Goal: Check status: Check status

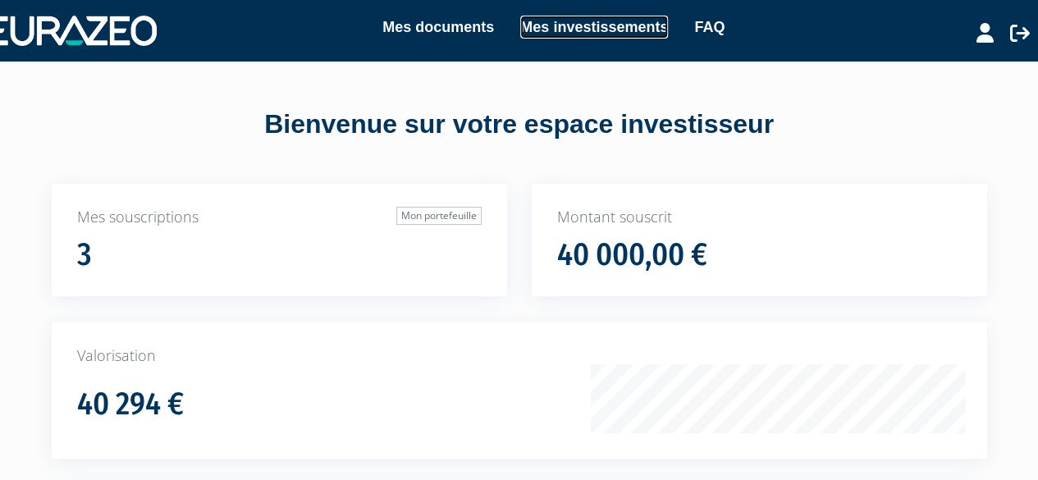
click at [543, 30] on link "Mes investissements" at bounding box center [594, 27] width 148 height 23
click at [560, 22] on link "Mes investissements" at bounding box center [594, 27] width 148 height 23
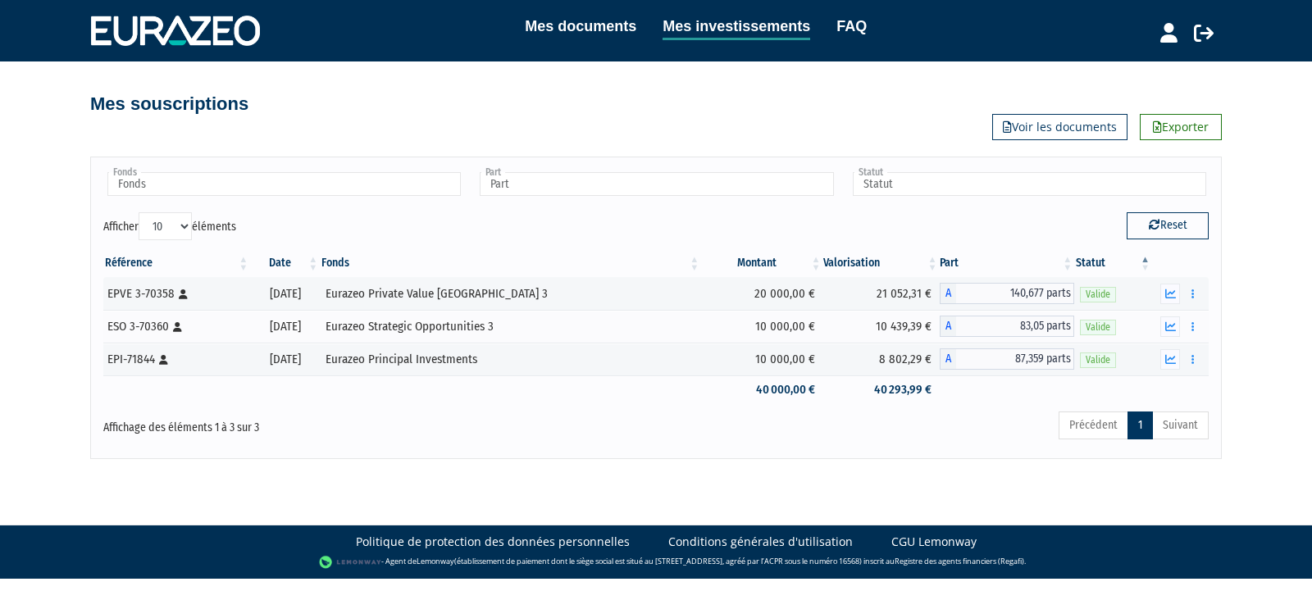
drag, startPoint x: 828, startPoint y: 7, endPoint x: 650, endPoint y: 106, distance: 204.1
click at [650, 106] on div "Mes souscriptions Exporter Voir les documents" at bounding box center [656, 96] width 1132 height 36
click at [1049, 295] on button "button" at bounding box center [1171, 294] width 20 height 21
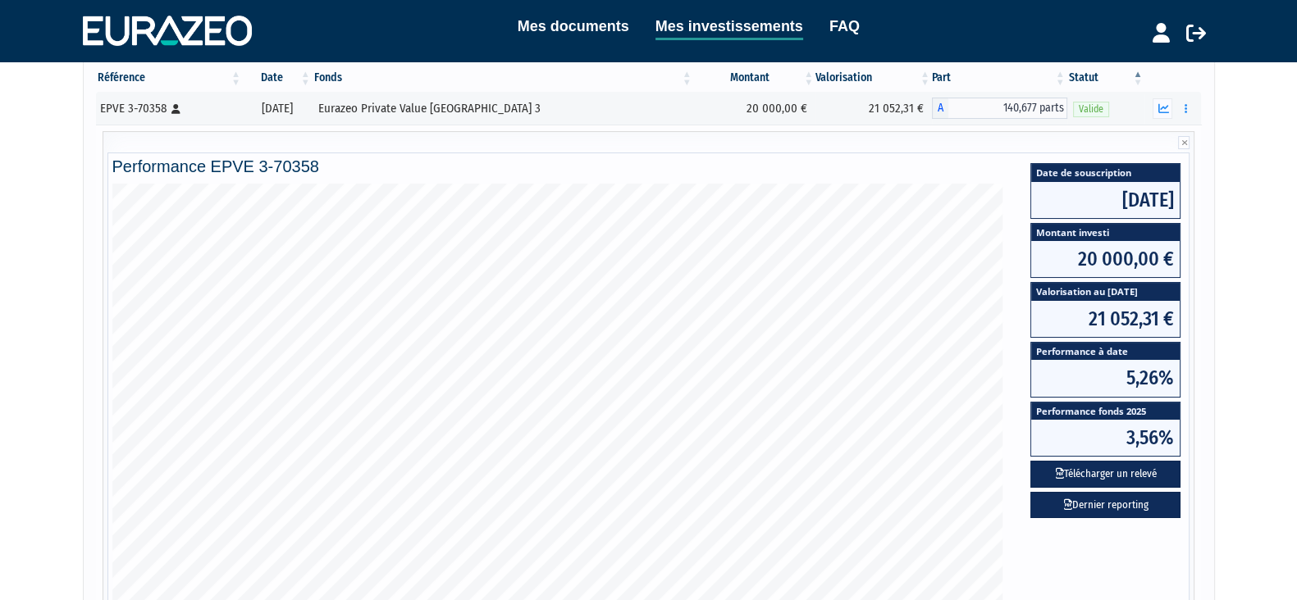
scroll to position [188, 0]
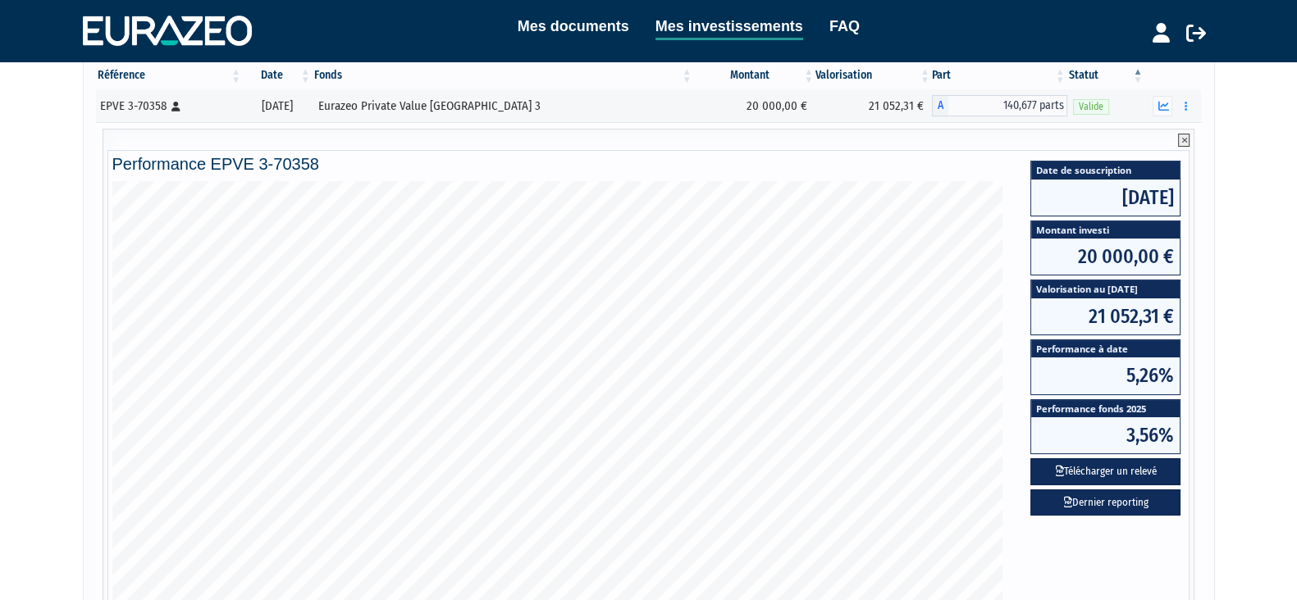
click at [1049, 141] on icon at bounding box center [1183, 140] width 11 height 13
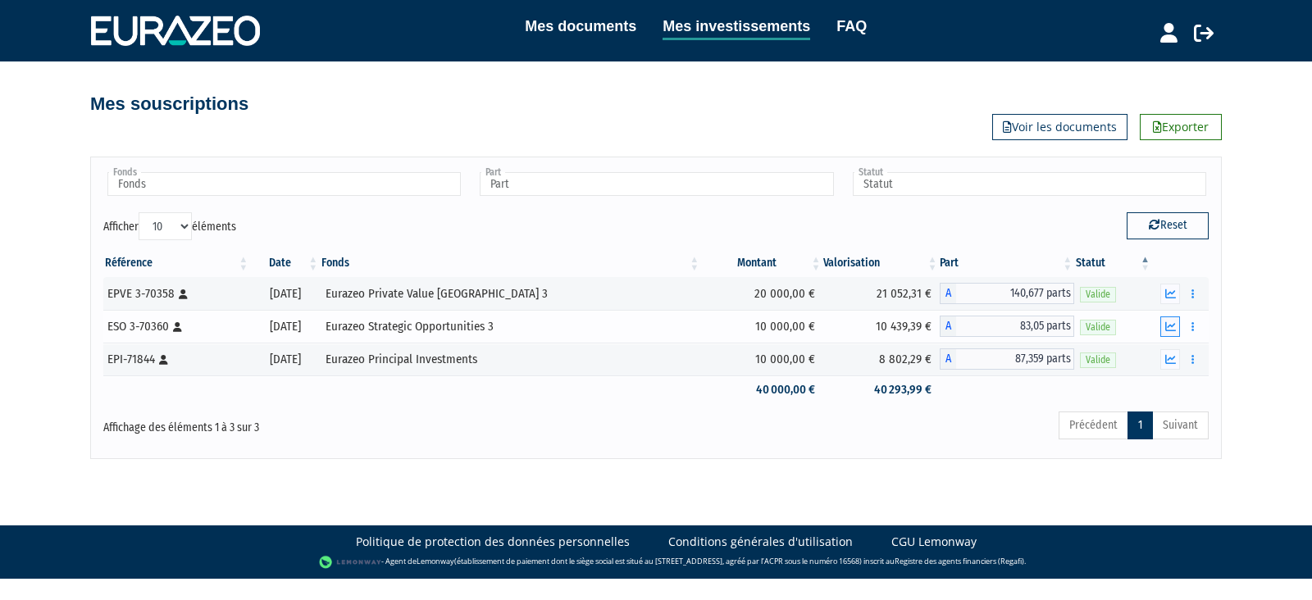
click at [1049, 328] on icon "button" at bounding box center [1171, 327] width 11 height 11
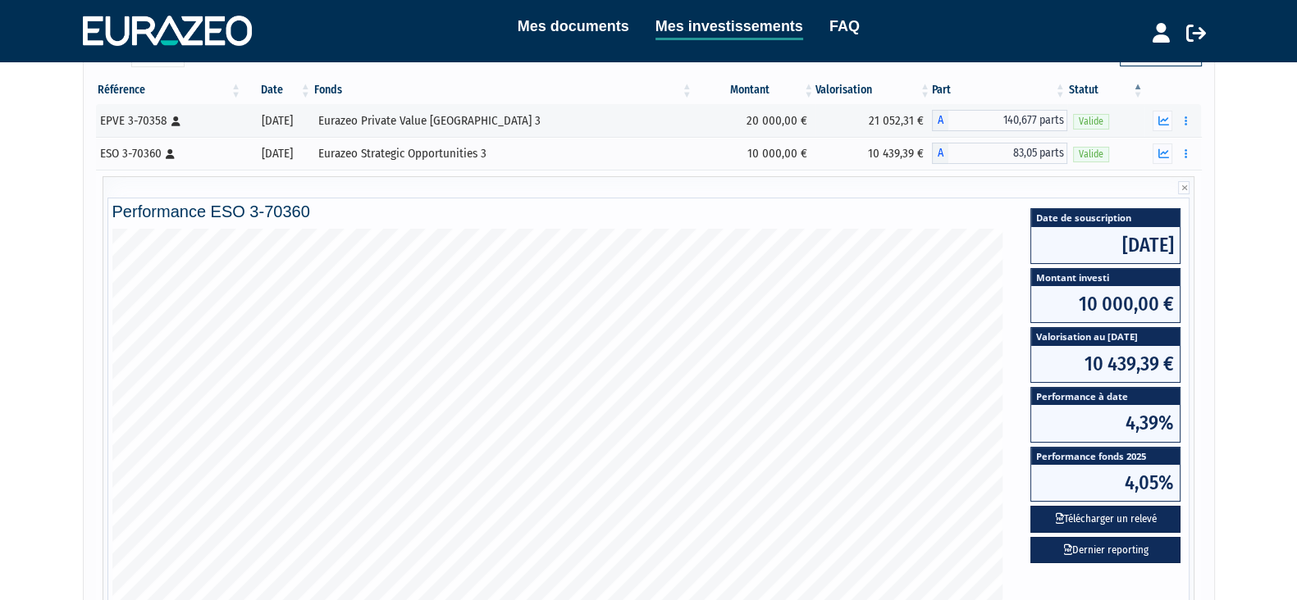
scroll to position [171, 0]
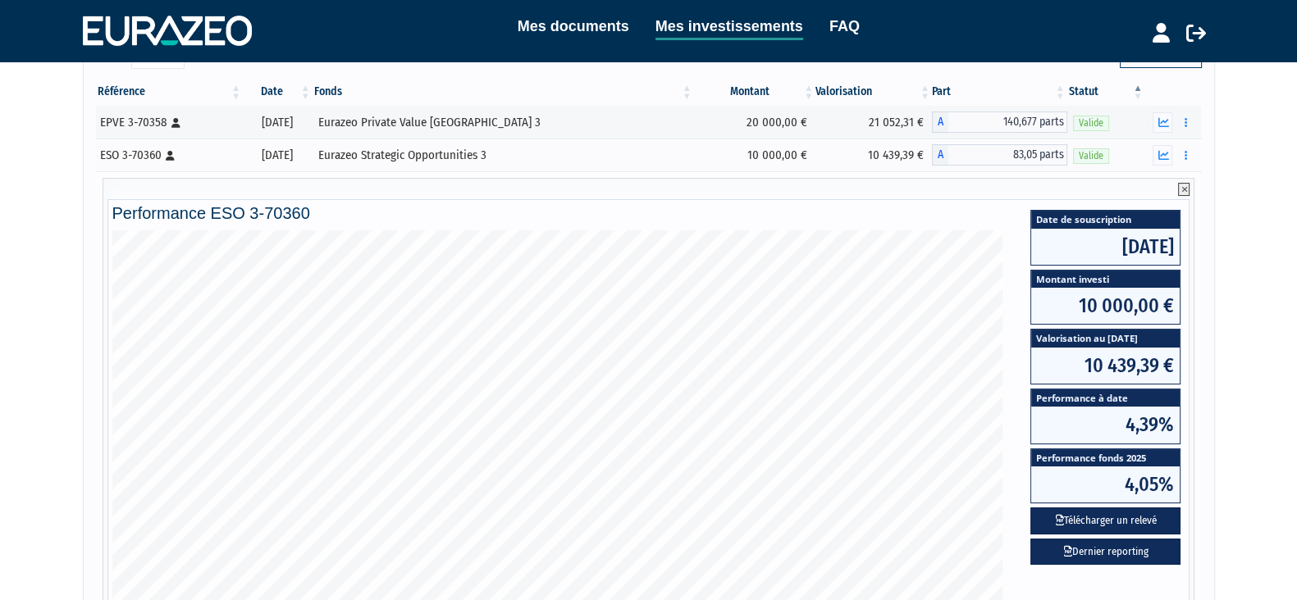
click at [1049, 192] on icon at bounding box center [1183, 189] width 11 height 13
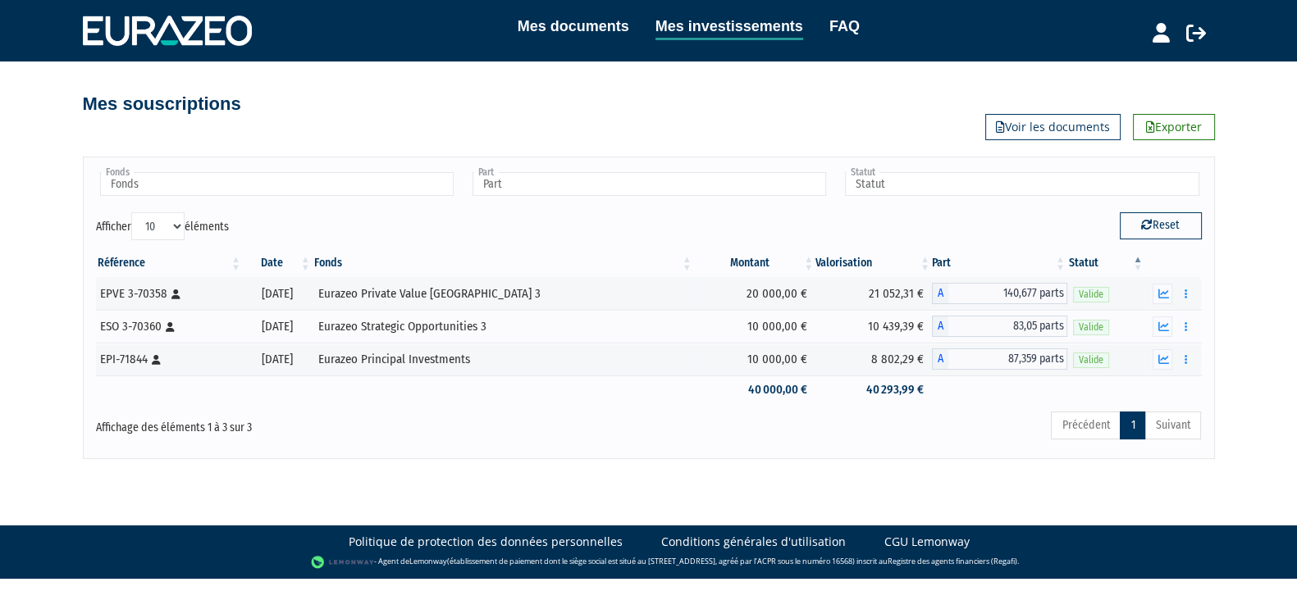
scroll to position [0, 0]
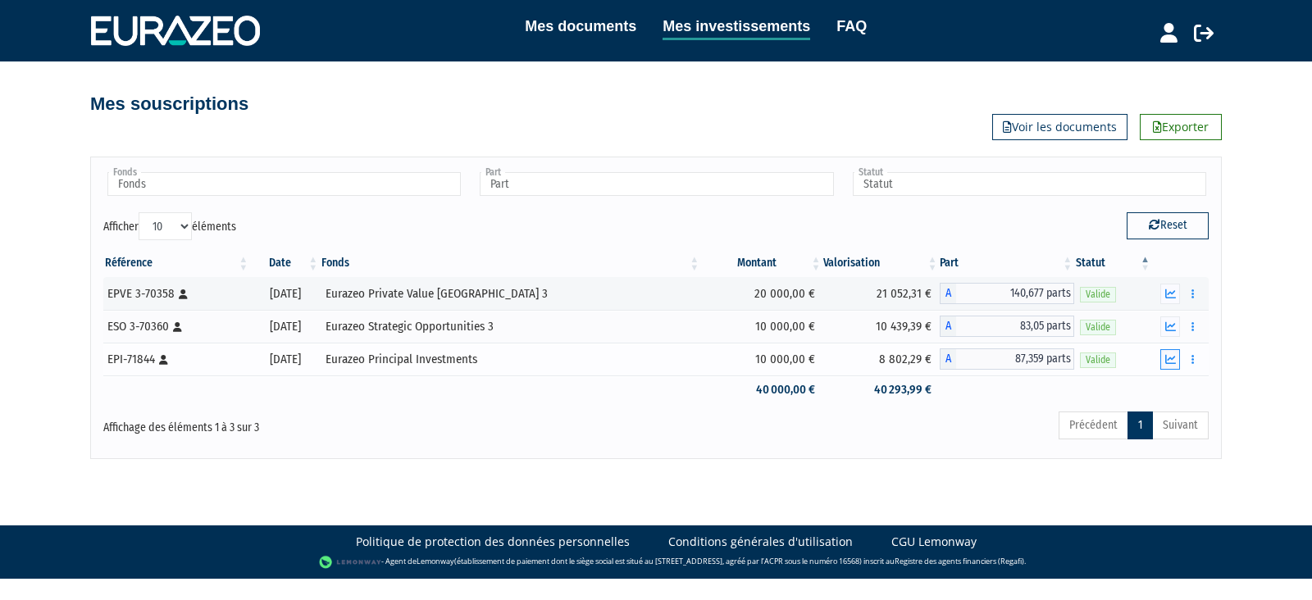
click at [1049, 354] on icon "button" at bounding box center [1171, 359] width 11 height 11
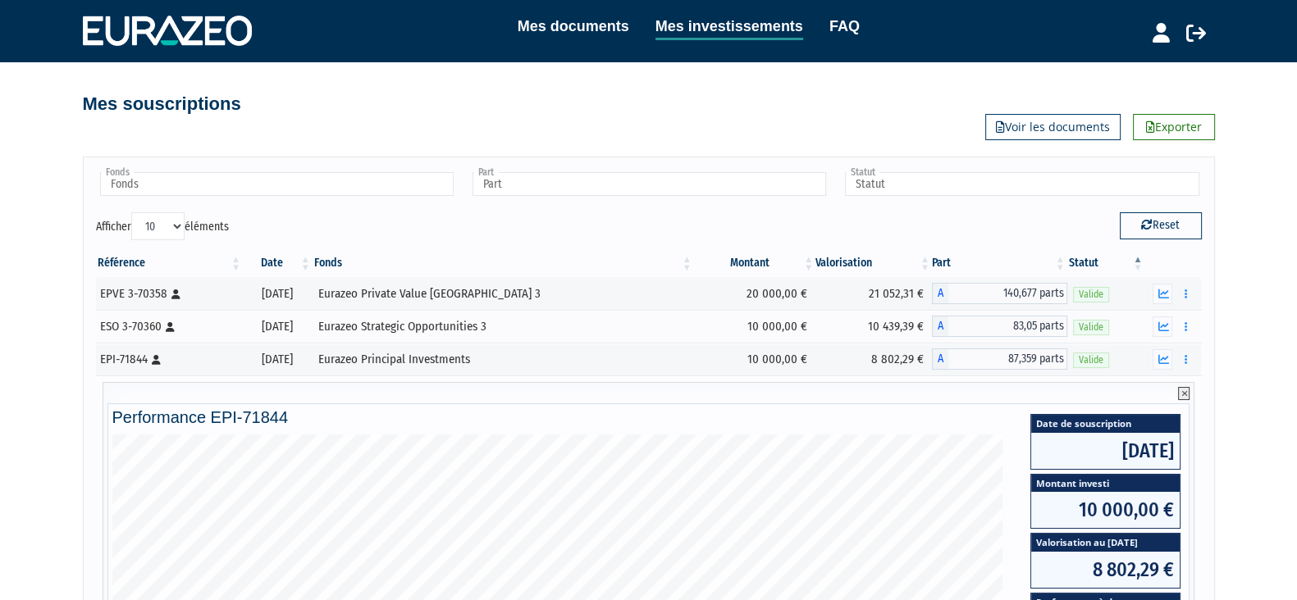
click at [1049, 394] on icon at bounding box center [1183, 393] width 11 height 13
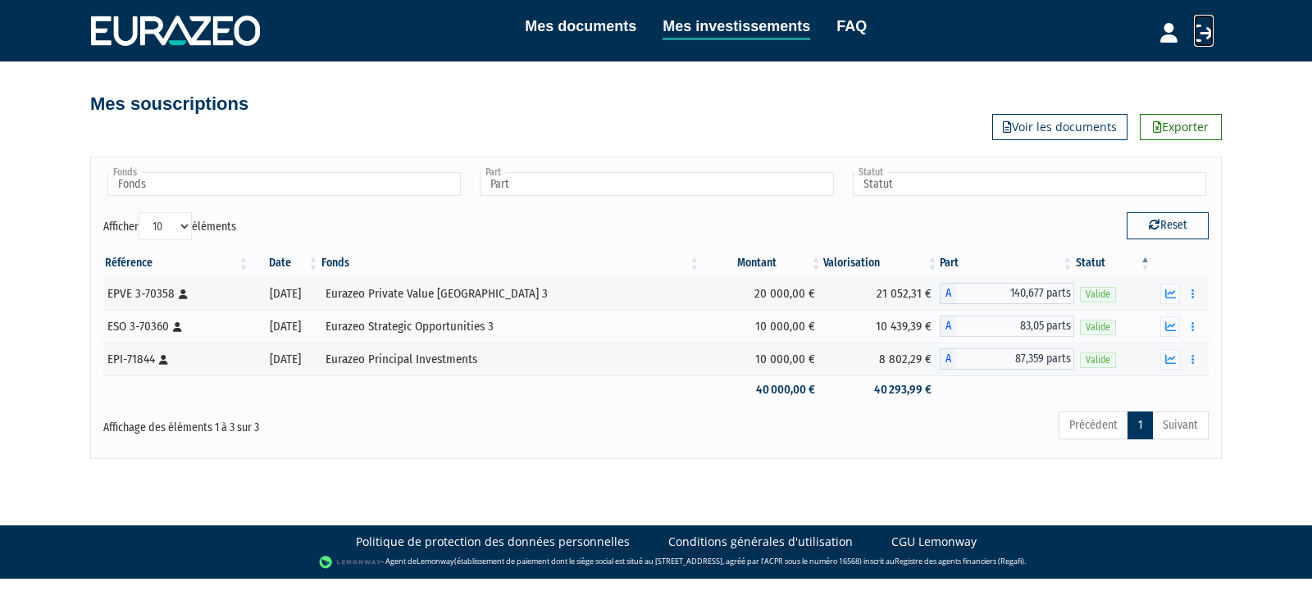
click at [1049, 33] on icon at bounding box center [1204, 33] width 20 height 20
